Goal: Task Accomplishment & Management: Complete application form

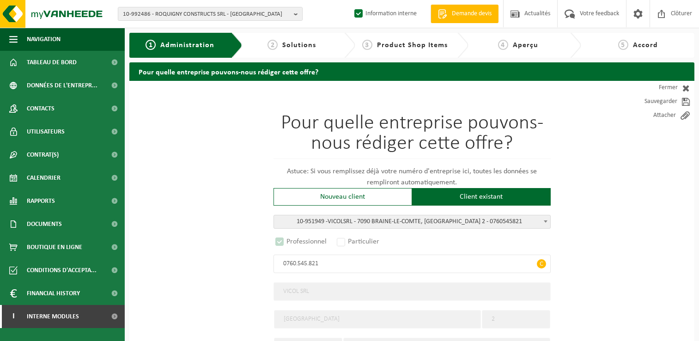
select select "146213"
select select "D"
select select "11"
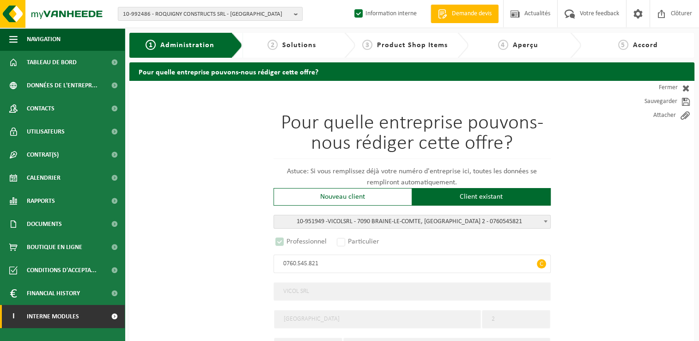
click at [108, 318] on span at bounding box center [114, 316] width 21 height 23
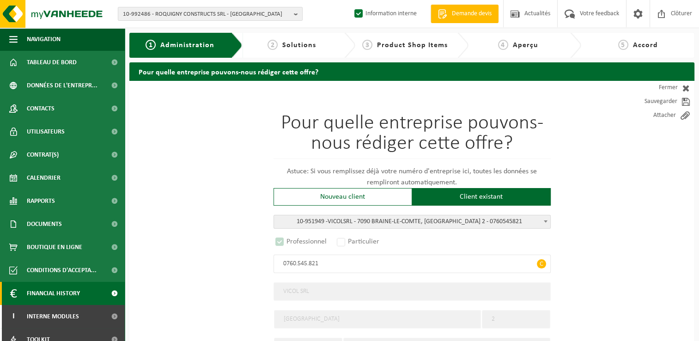
scroll to position [33, 0]
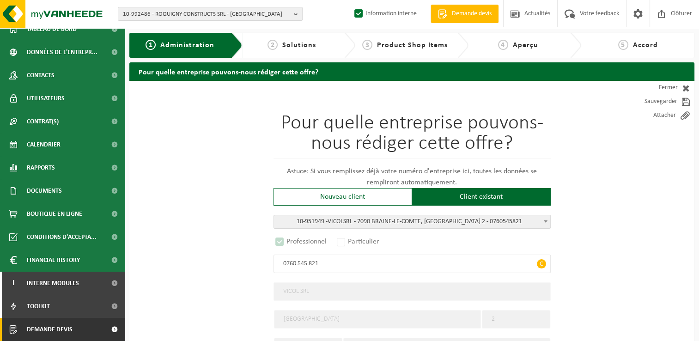
click at [104, 331] on span at bounding box center [114, 329] width 21 height 23
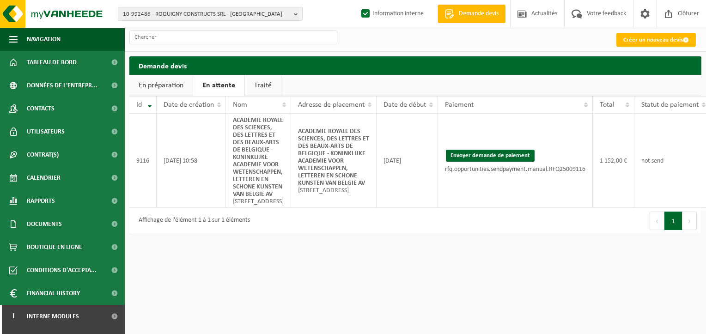
click at [253, 86] on link "Traité" at bounding box center [263, 85] width 36 height 21
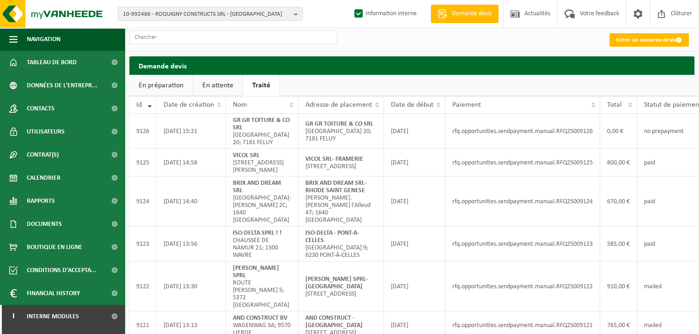
click at [153, 84] on link "En préparation" at bounding box center [160, 85] width 63 height 21
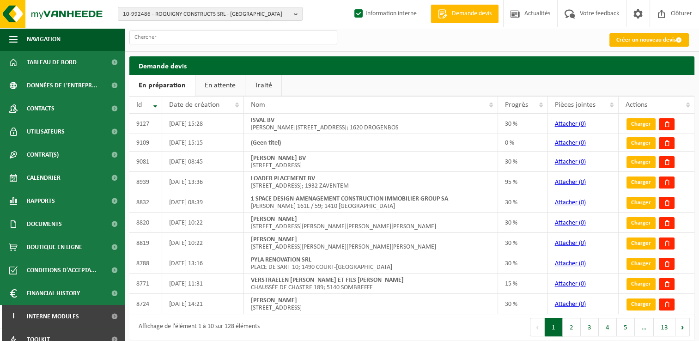
click at [645, 40] on link "Créer un nouveau devis" at bounding box center [650, 39] width 80 height 13
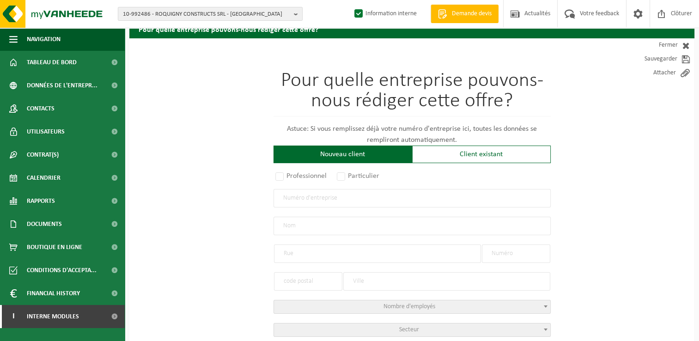
scroll to position [92, 0]
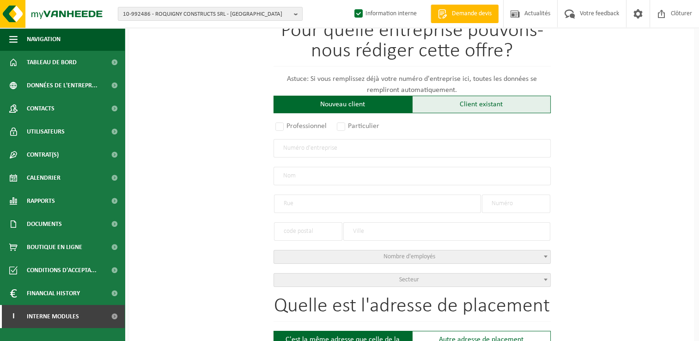
click at [444, 106] on div "Client existant" at bounding box center [481, 105] width 139 height 18
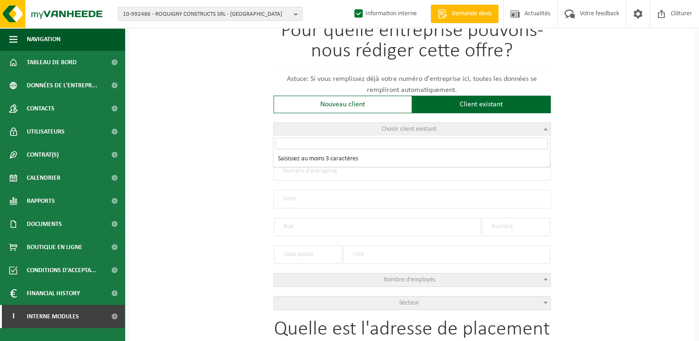
click at [342, 129] on span "Choisir client existant" at bounding box center [412, 129] width 276 height 13
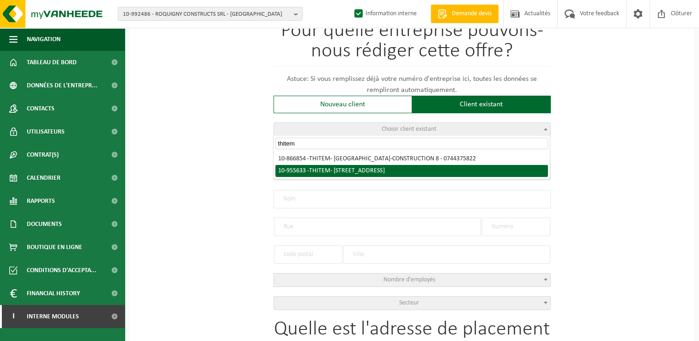
type input "thitem"
radio input "true"
select select "144946"
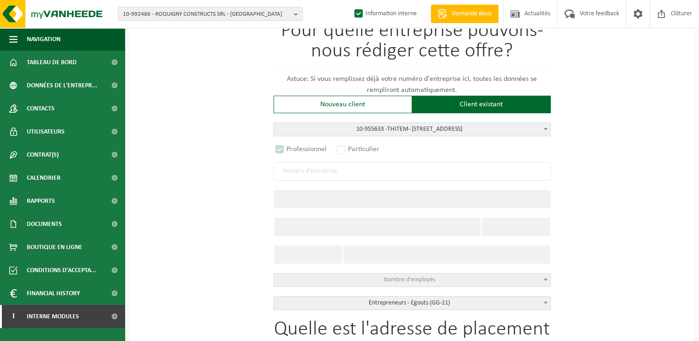
type input "0744.375.822"
type input "THITEM"
type input "RUE DE LA BACHEE"
type input "133"
type input "1380"
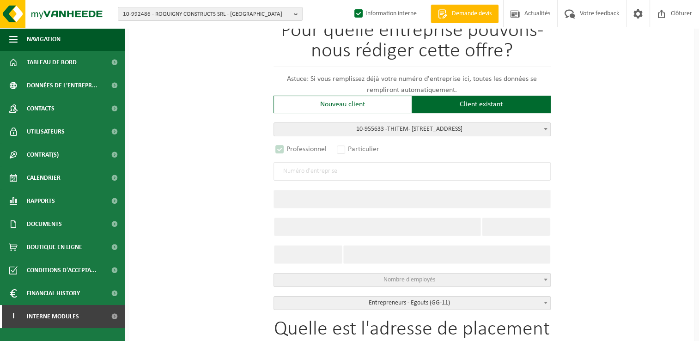
type input "LASNE"
select select "11"
type input "THITEM"
type input "RUE DE LA BACHEE"
type input "133"
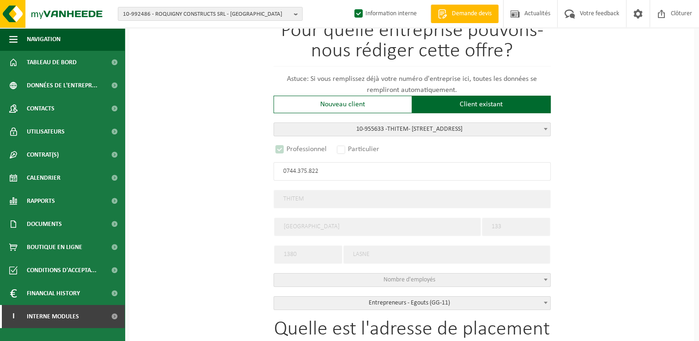
type input "1380"
type input "LASNE"
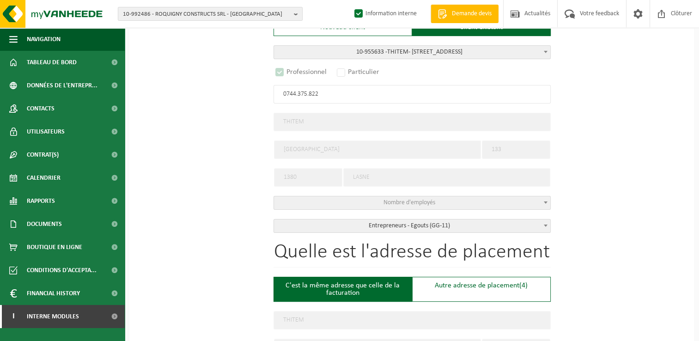
select select "D"
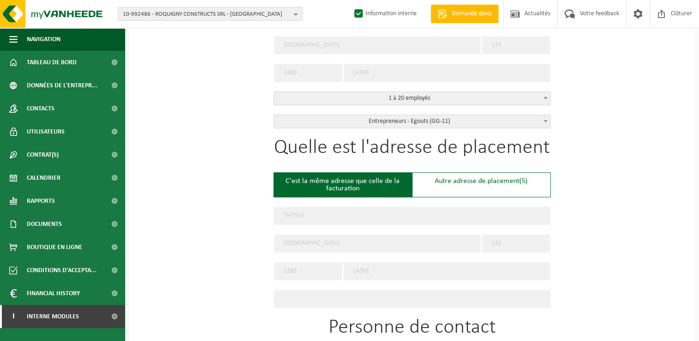
scroll to position [324, 0]
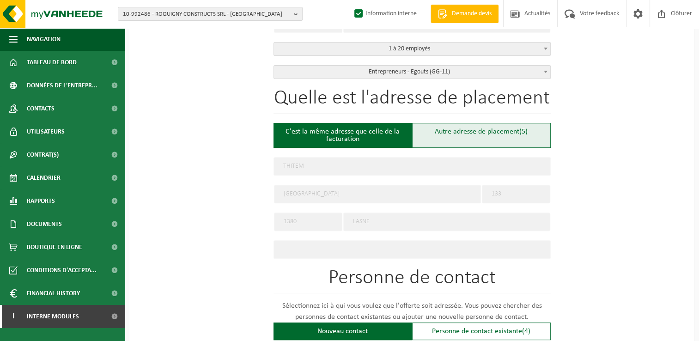
click at [483, 136] on div "Autre adresse de placement (5)" at bounding box center [481, 135] width 139 height 25
type input "Chantier -"
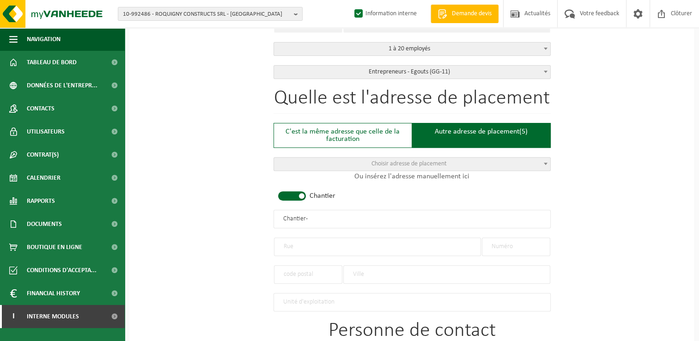
click at [317, 256] on div at bounding box center [308, 270] width 68 height 28
click at [316, 242] on input "text" at bounding box center [377, 247] width 207 height 18
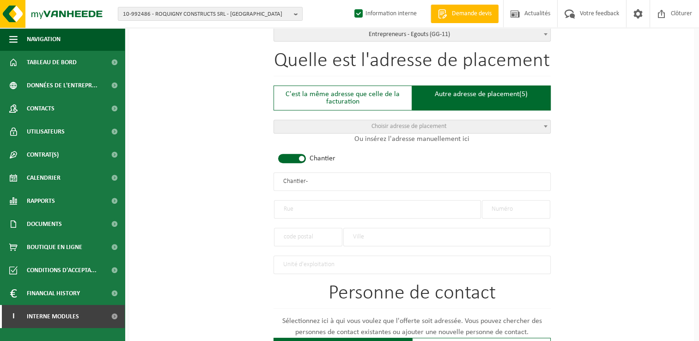
scroll to position [416, 0]
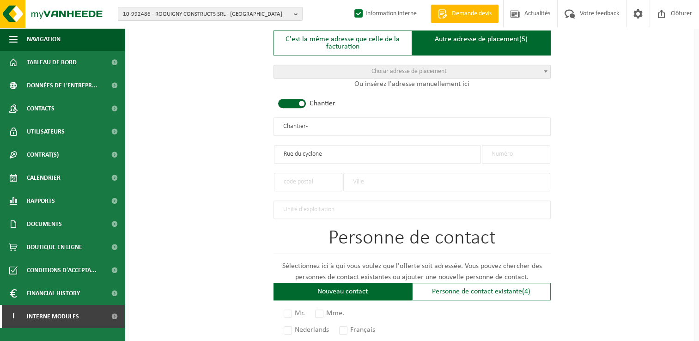
type input "Rue du cyclone"
type input "14"
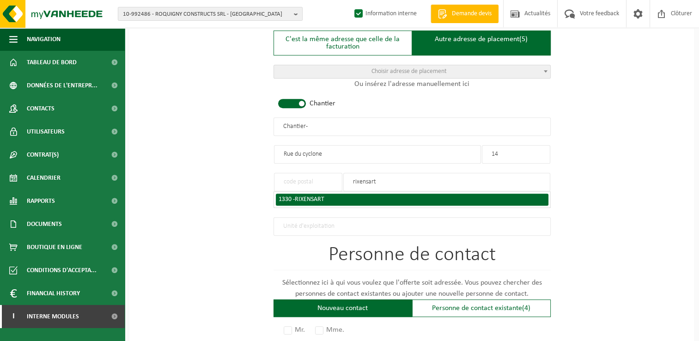
type input "rixensart"
click at [334, 199] on div "1330 - RIXENSART" at bounding box center [412, 199] width 267 height 6
type input "1330"
type input "RIXENSART"
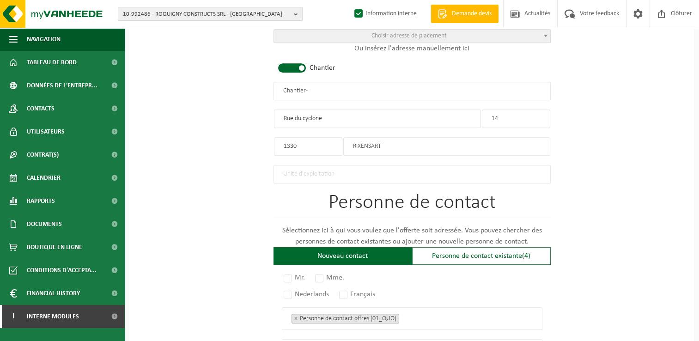
scroll to position [370, 0]
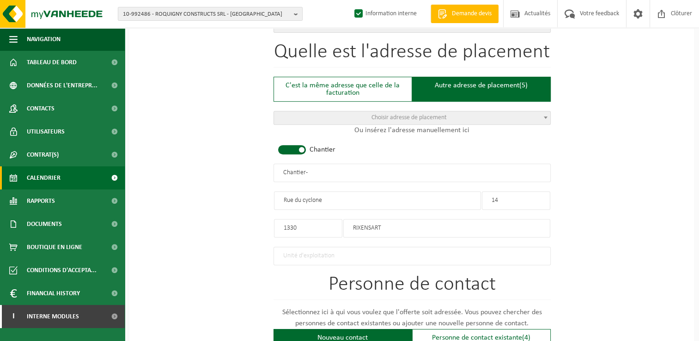
drag, startPoint x: 331, startPoint y: 171, endPoint x: 87, endPoint y: 188, distance: 244.6
click at [87, 188] on div "Navigation Demande devis Actualités Votre feedback Clôturer Tableau de bord Don…" at bounding box center [349, 133] width 699 height 1006
click at [301, 168] on input "THITEM - RIXENSART" at bounding box center [412, 173] width 277 height 18
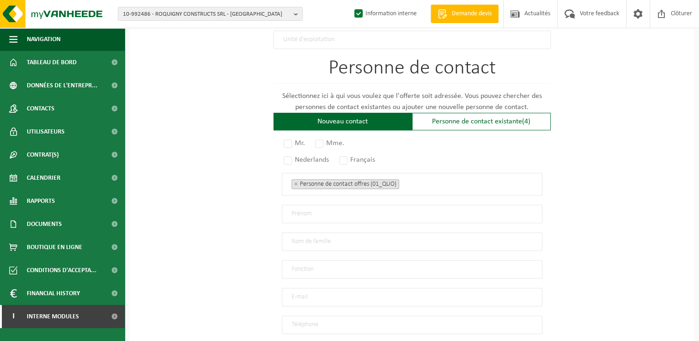
scroll to position [601, 0]
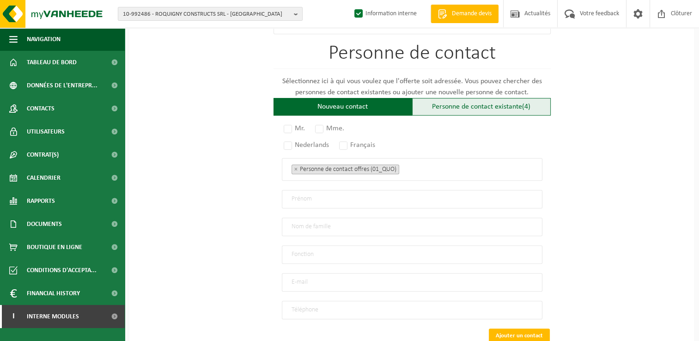
type input "THITEM - RIXENSART"
click at [441, 107] on div "Personne de contact existante (4)" at bounding box center [481, 107] width 139 height 18
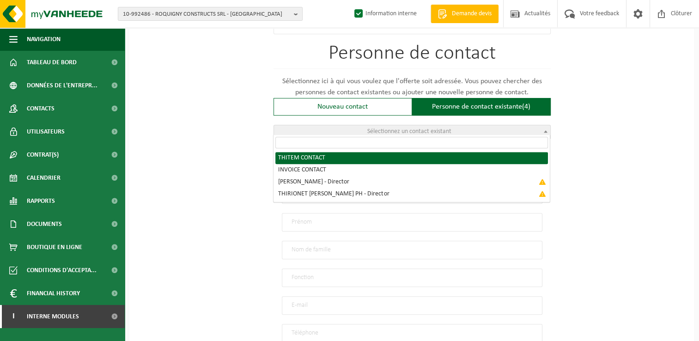
click at [375, 133] on span "Sélectionnez un contact existant" at bounding box center [412, 131] width 276 height 13
radio input "true"
select select "{"code":"10-955634","firstname":"CONTACT","surname":"THITEM","gender":"Unknown"…"
type input "CONTACT"
type input "THITEM"
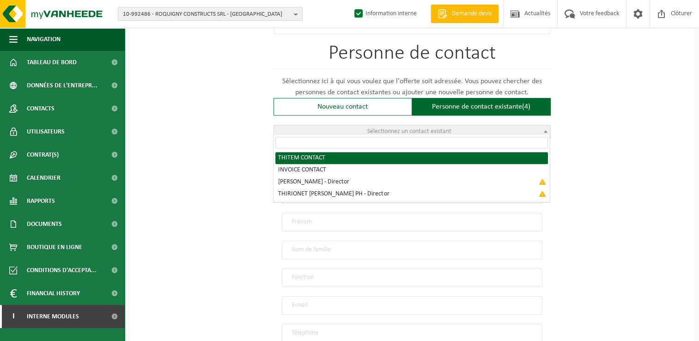
type input "temmerman.maxime@thitem.be"
type input "0492/50 21 75"
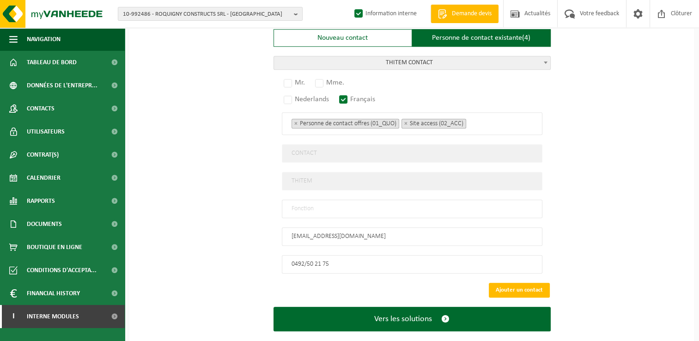
scroll to position [680, 0]
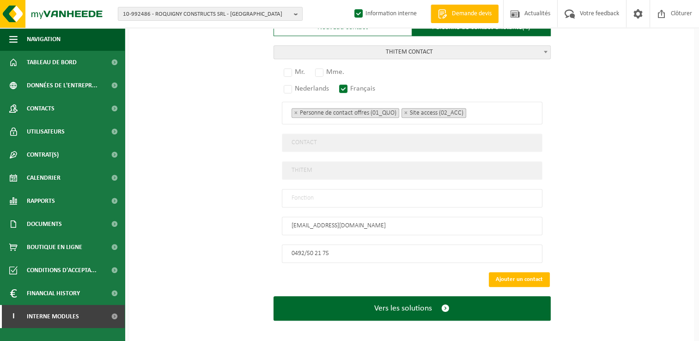
click at [459, 46] on span "THITEM CONTACT" at bounding box center [412, 52] width 276 height 13
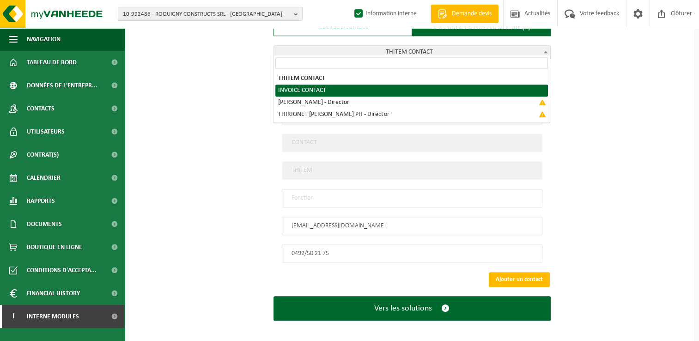
select select "{"code":"10-961004","firstname":"CONTACT","surname":"INVOICE","gender":"Unknown…"
type input "INVOICE"
type input "facturation@thitem.be"
type input "+32 470/11 60 74"
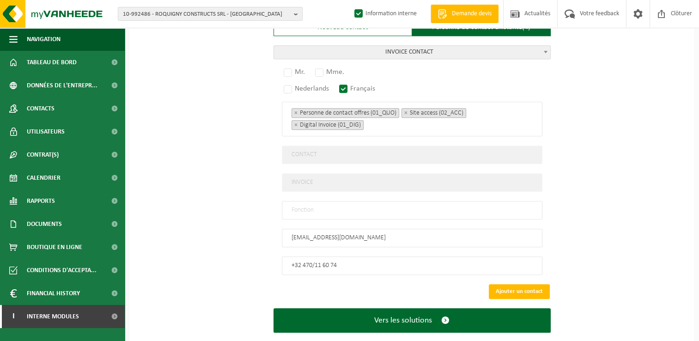
click at [439, 49] on span "INVOICE CONTACT" at bounding box center [412, 52] width 276 height 13
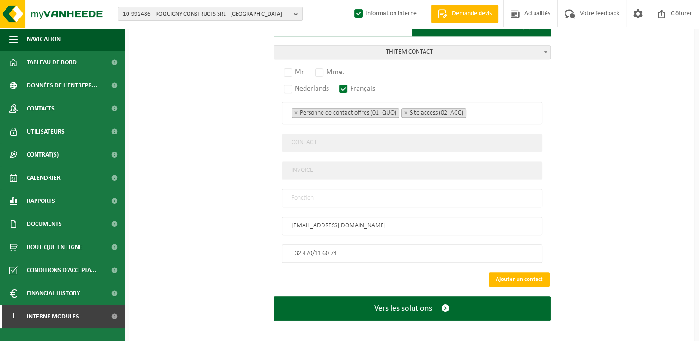
select select "{"code":"10-955634","firstname":"CONTACT","surname":"THITEM","gender":"Unknown"…"
type input "THITEM"
type input "temmerman.maxime@thitem.be"
type input "0492/50 21 75"
click at [297, 69] on label "Mr." at bounding box center [295, 72] width 26 height 13
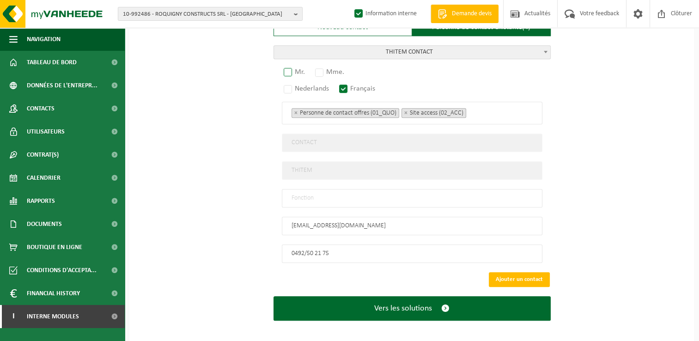
radio input "true"
click at [319, 193] on input "text" at bounding box center [412, 198] width 261 height 18
type input "Manager"
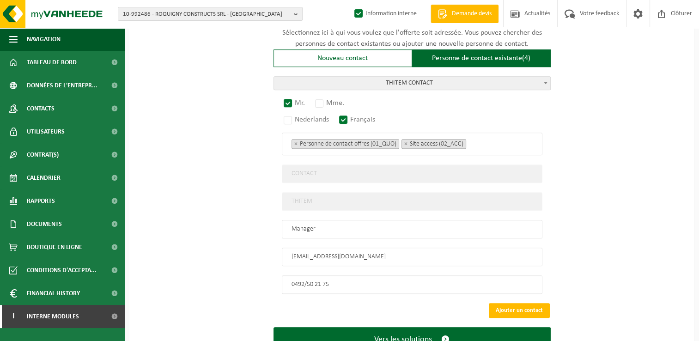
scroll to position [634, 0]
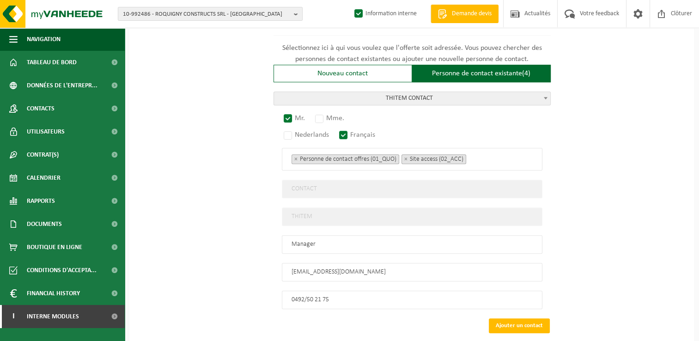
click at [409, 92] on span "THITEM CONTACT" at bounding box center [412, 98] width 276 height 13
click at [496, 153] on ul "× Personne de contact offres (01_QUO) × Site access (02_ACC)" at bounding box center [412, 159] width 241 height 12
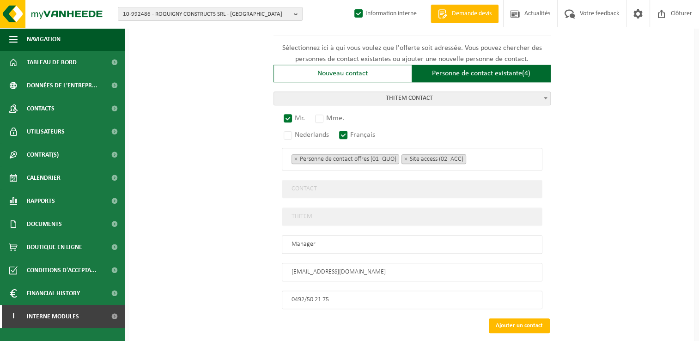
click at [523, 318] on button "Ajouter un contact" at bounding box center [519, 325] width 61 height 15
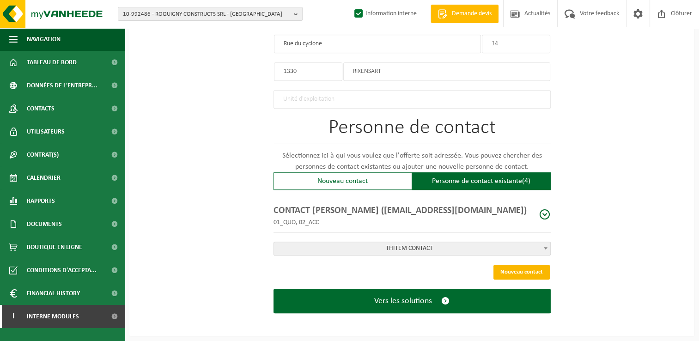
scroll to position [521, 0]
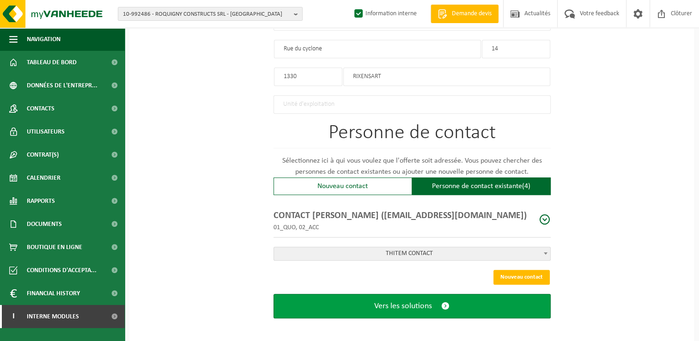
click at [472, 294] on button "Vers les solutions" at bounding box center [412, 306] width 277 height 24
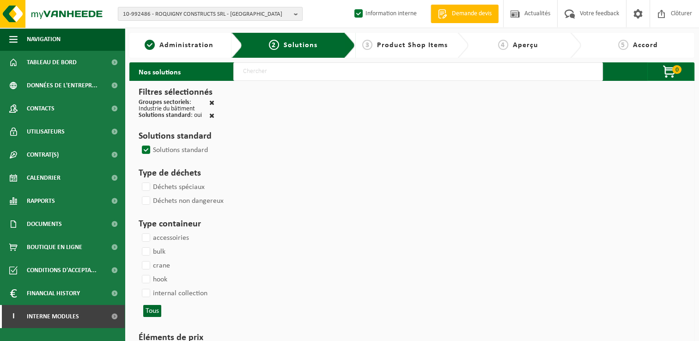
click at [276, 73] on input "text" at bounding box center [418, 71] width 370 height 18
type input "000291"
select select
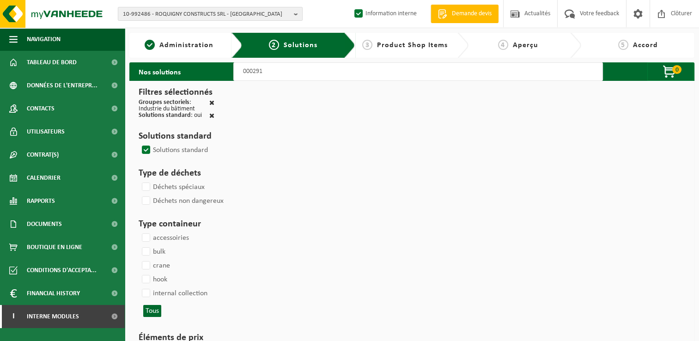
select select
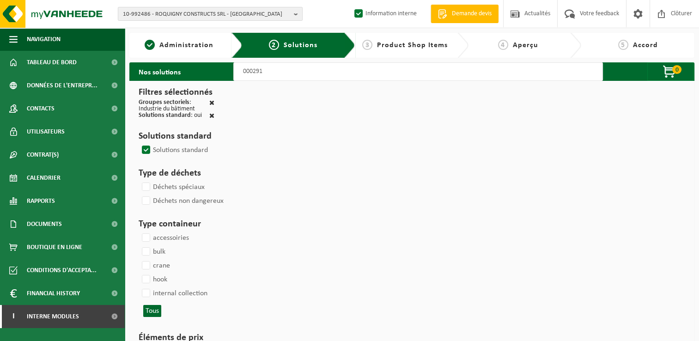
select select
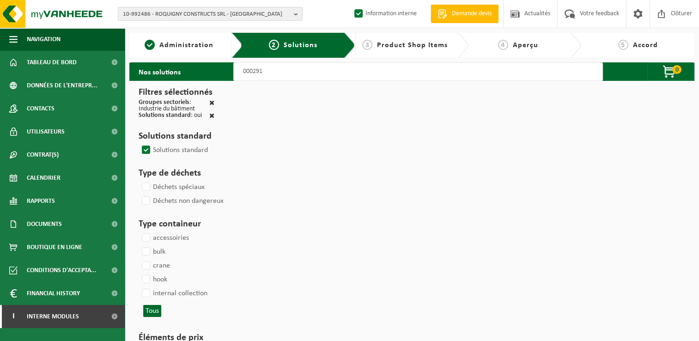
select select
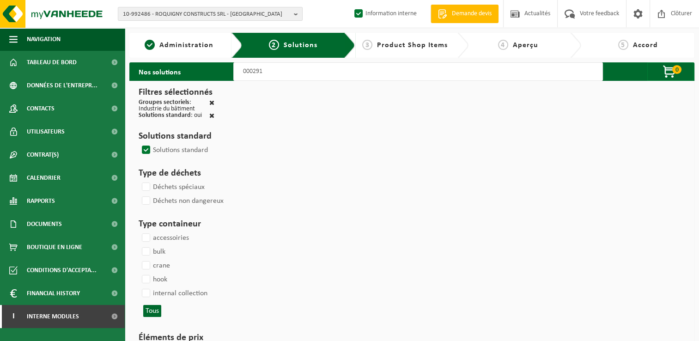
select select
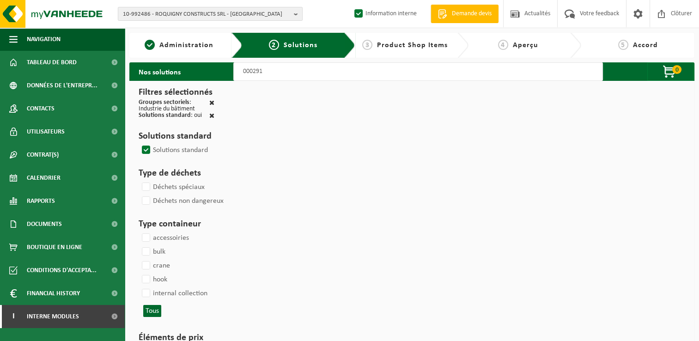
select select
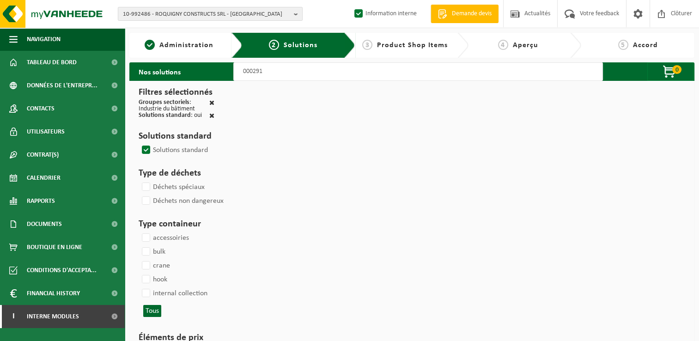
select select
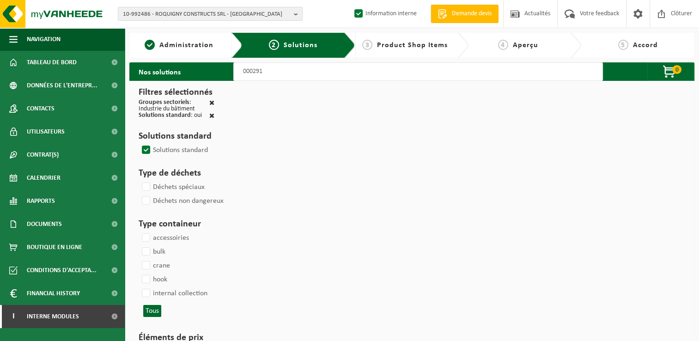
select select
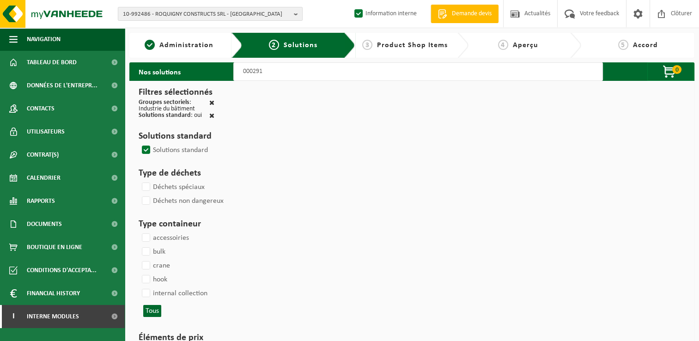
select select
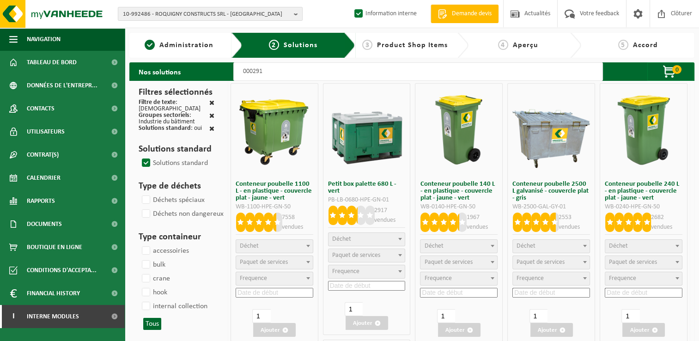
select select
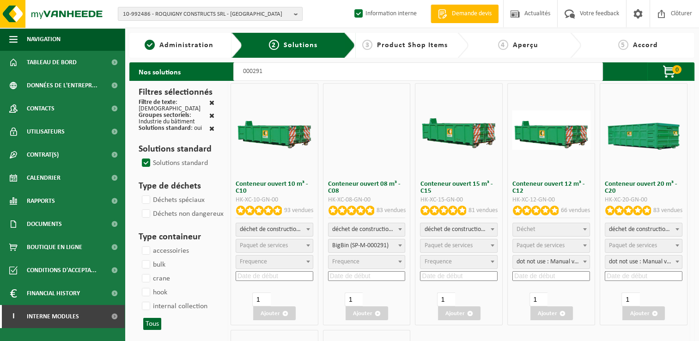
select select
select select "197"
select select
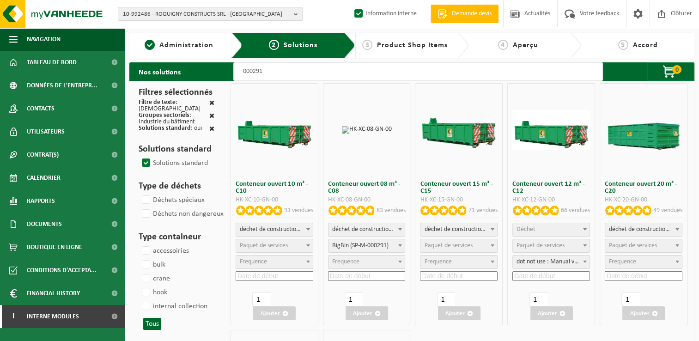
select select
select select "25"
select select "197"
select select "25"
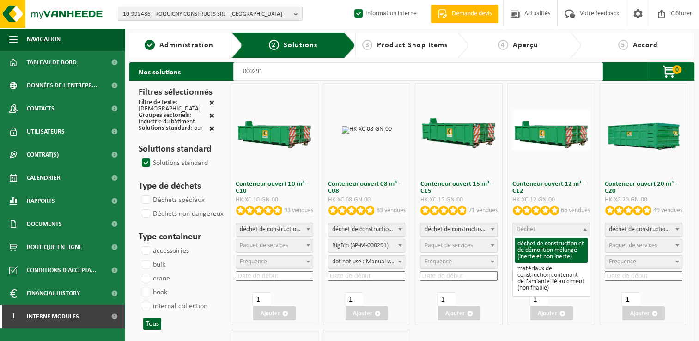
click at [538, 229] on span "Déchet" at bounding box center [551, 229] width 77 height 13
select select "31"
select select
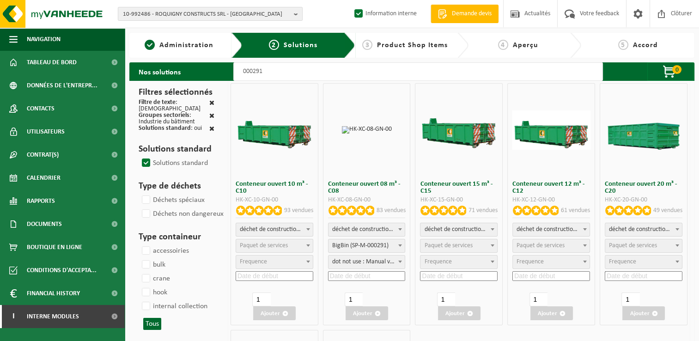
click at [538, 244] on span "Paquet de services" at bounding box center [541, 245] width 48 height 7
select select "197"
select select "25"
click at [539, 274] on input at bounding box center [552, 276] width 78 height 10
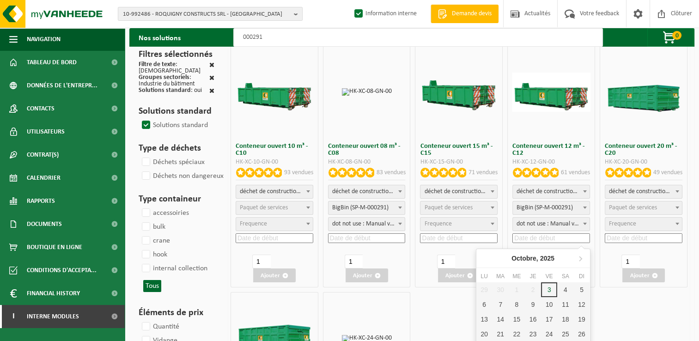
scroll to position [92, 0]
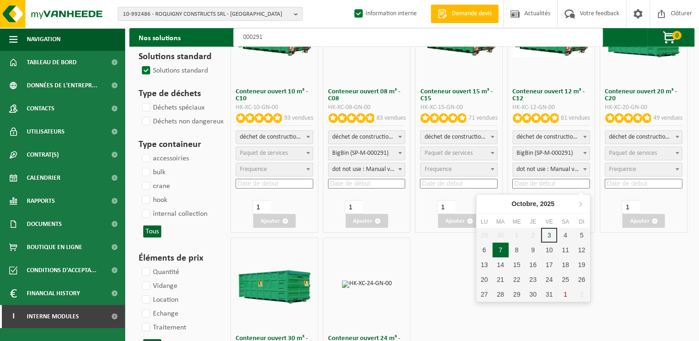
click at [497, 249] on div "7" at bounding box center [501, 250] width 16 height 15
type input "2025-10-07"
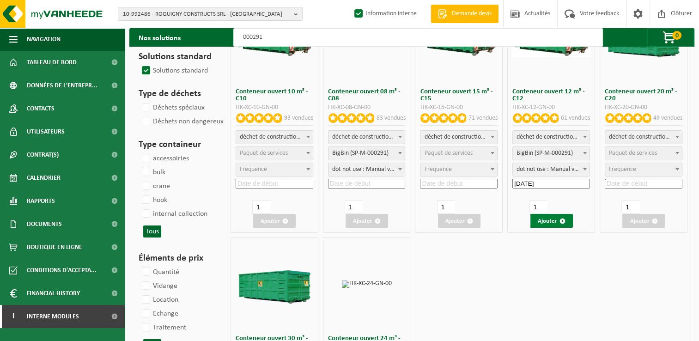
click at [555, 221] on button "Ajouter" at bounding box center [552, 221] width 43 height 14
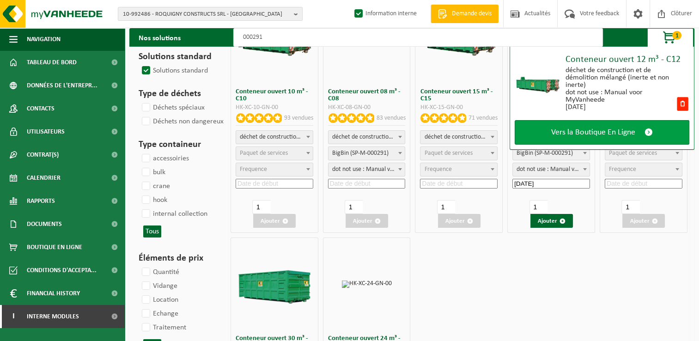
click at [592, 123] on link "Vers la Boutique En Ligne" at bounding box center [602, 132] width 175 height 24
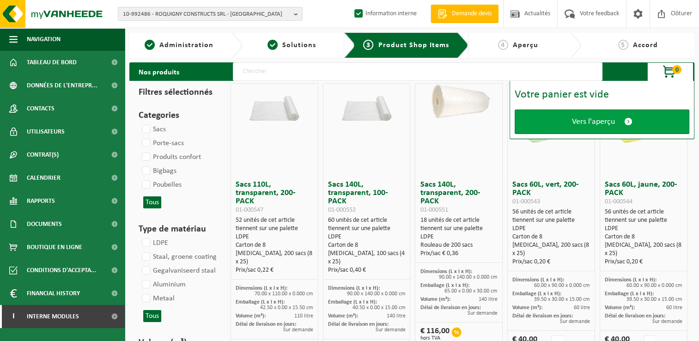
click at [590, 126] on span "Vers l'aperçu" at bounding box center [593, 122] width 43 height 10
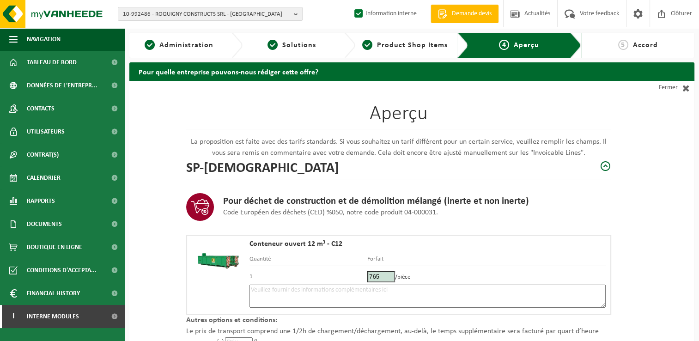
click at [291, 299] on textarea at bounding box center [428, 296] width 356 height 23
type textarea "p"
click at [294, 290] on textarea "Placement 7/10 - mélange -" at bounding box center [428, 296] width 356 height 23
click at [295, 290] on textarea "Placement 7/10 - si possible- mélange -" at bounding box center [428, 296] width 356 height 23
click at [338, 290] on textarea "Placement 7/10 -6/10 si possible- mélange -" at bounding box center [428, 296] width 356 height 23
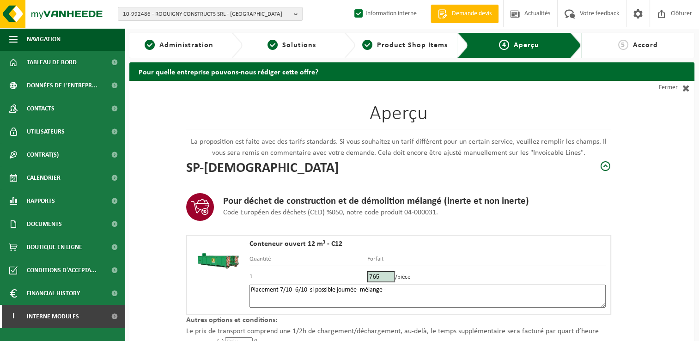
click at [295, 288] on textarea "Placement 7/10 -6/10 si possible journée- mélange -" at bounding box center [428, 296] width 356 height 23
click at [354, 289] on textarea "Placement 7/10 - 6/10 si possible journée- mélange -" at bounding box center [428, 296] width 356 height 23
click at [361, 289] on textarea "Placement 7/10 - 6/10 si possible journée- mélange -" at bounding box center [428, 296] width 356 height 23
click at [421, 291] on textarea "Placement 7/10 - 6/10 si possible journée - mélange -" at bounding box center [428, 296] width 356 height 23
click at [685, 165] on div "Aperçu La proposition est faite avec des tarifs standards. Si vous souhaitez un…" at bounding box center [411, 275] width 565 height 389
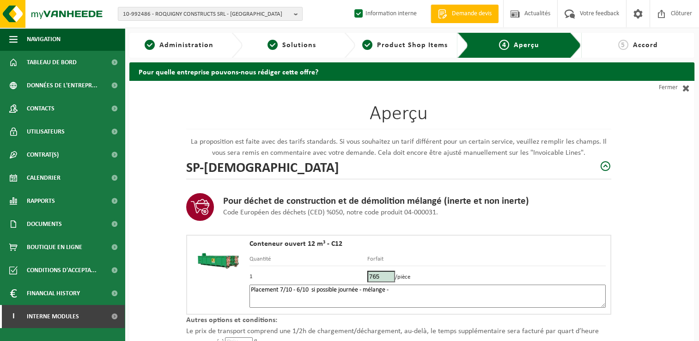
click at [459, 294] on textarea "Placement 7/10 - 6/10 si possible journée - mélange -" at bounding box center [428, 296] width 356 height 23
paste textarea "492502175"
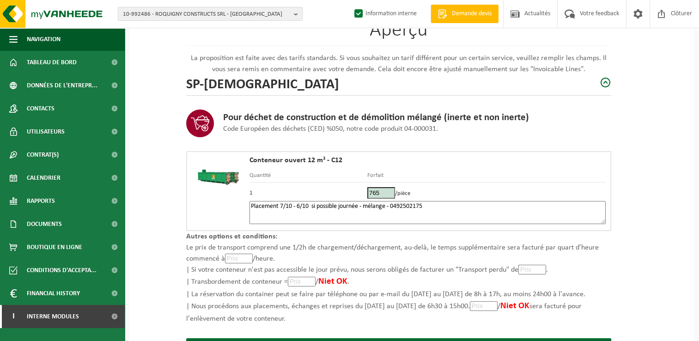
scroll to position [92, 0]
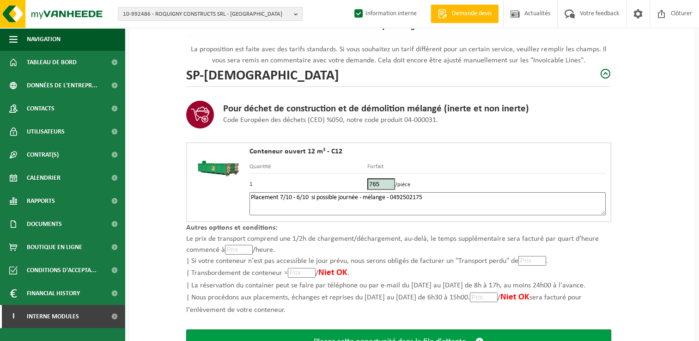
type textarea "Placement 7/10 - 6/10 si possible journée - mélange - 0492502175"
click at [449, 330] on button "Placez cette opportunité dans la file d'attente" at bounding box center [398, 342] width 425 height 24
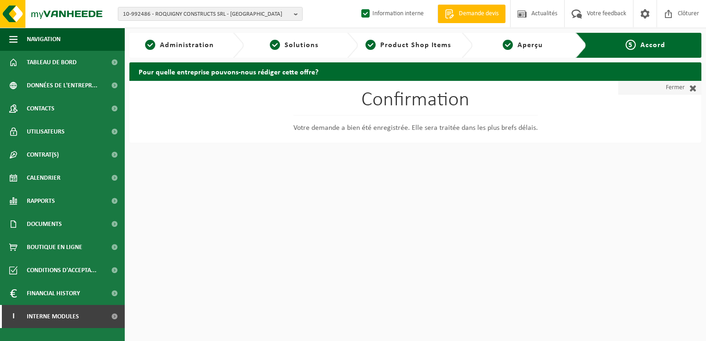
click at [677, 87] on link "Fermer" at bounding box center [659, 88] width 83 height 14
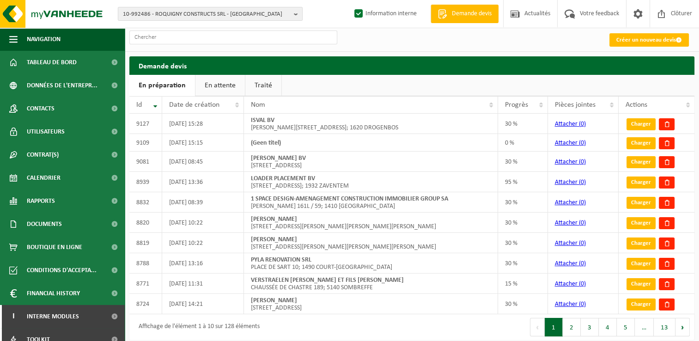
click at [214, 82] on link "En attente" at bounding box center [220, 85] width 49 height 21
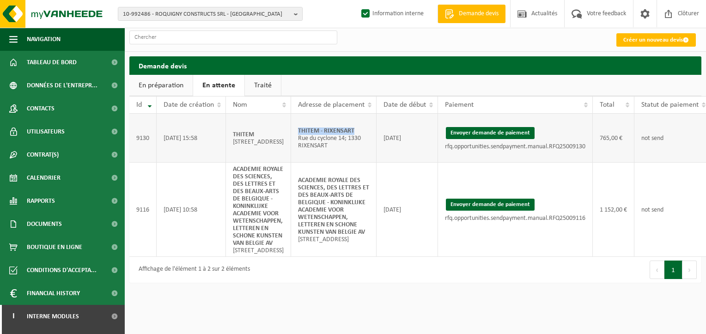
drag, startPoint x: 365, startPoint y: 128, endPoint x: 292, endPoint y: 129, distance: 72.6
click at [292, 129] on td "THITEM - [STREET_ADDRESS]; 1330 RIXENSART" at bounding box center [334, 138] width 86 height 49
copy strong "THITEM - RIXENSART"
click at [516, 133] on button "Envoyer demande de paiement" at bounding box center [490, 133] width 89 height 12
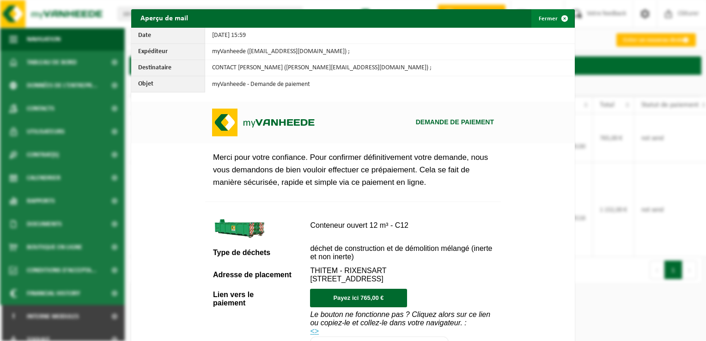
click at [563, 18] on span "button" at bounding box center [565, 18] width 18 height 18
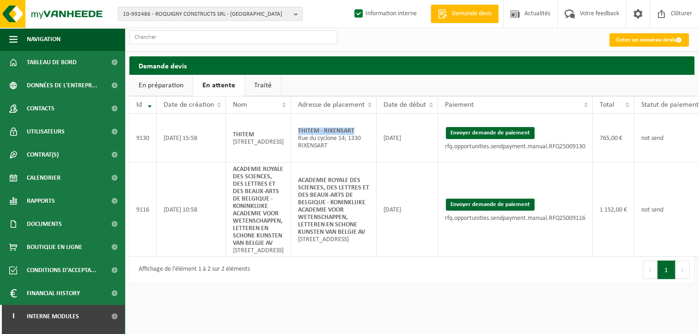
scroll to position [0, 57]
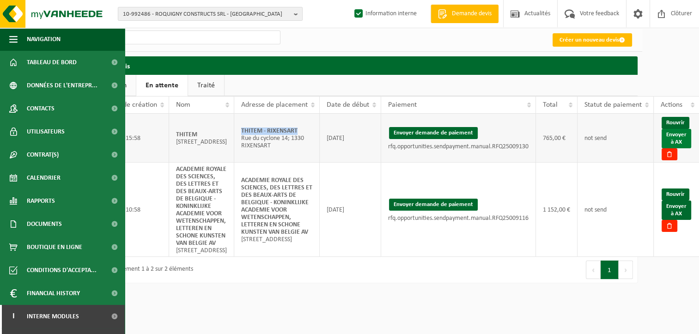
click at [686, 142] on link "Envoyer à AX" at bounding box center [677, 138] width 30 height 19
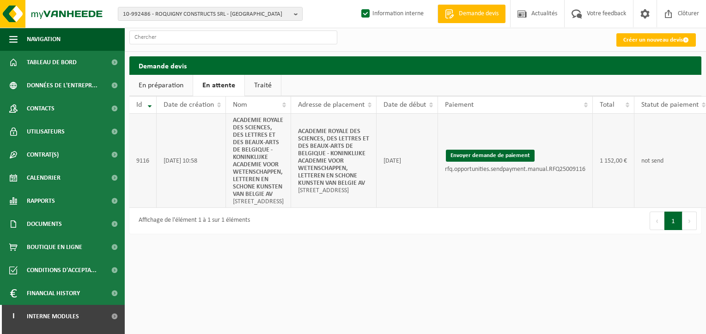
click at [682, 145] on td "not send" at bounding box center [673, 161] width 76 height 94
